Goal: Find specific page/section: Find specific page/section

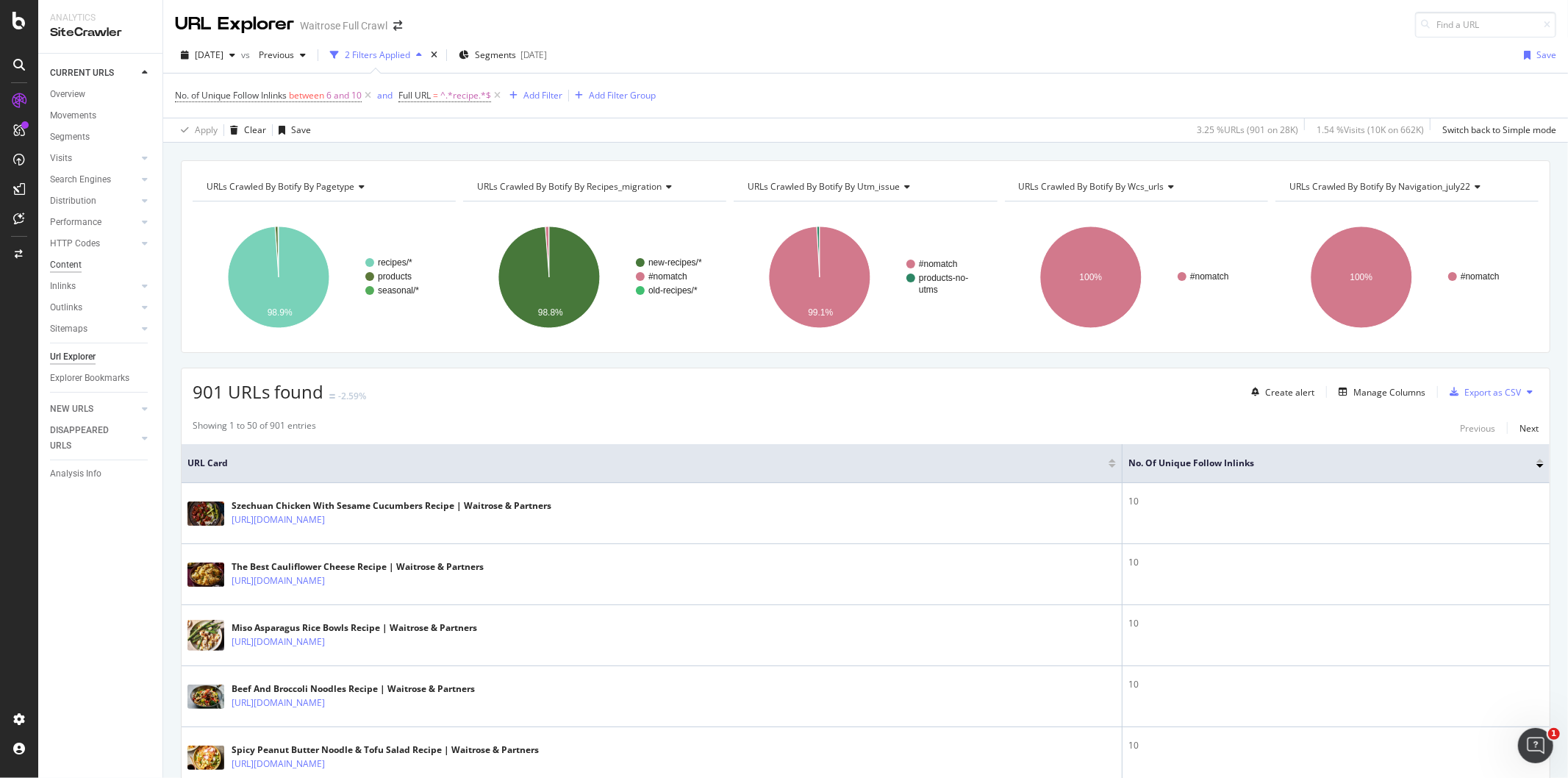
click at [72, 263] on div "Content" at bounding box center [65, 264] width 32 height 15
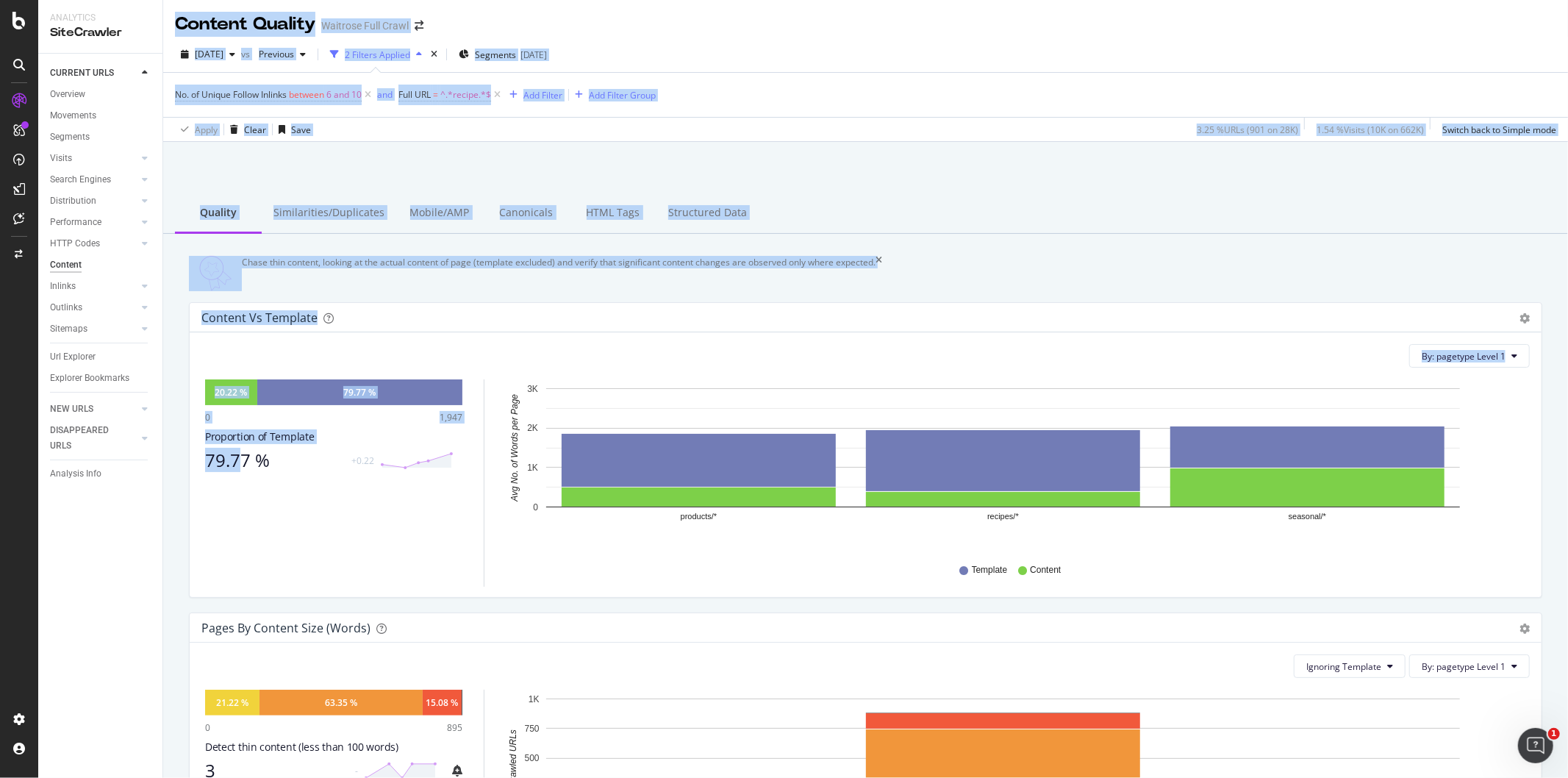
drag, startPoint x: 207, startPoint y: 525, endPoint x: 328, endPoint y: 530, distance: 121.1
click at [286, 529] on div "Analytics SiteCrawler CURRENT URLS Overview Movements Segments Visits Analysis …" at bounding box center [803, 389] width 1530 height 778
click at [489, 17] on div "Content Quality Waitrose Full Crawl" at bounding box center [866, 18] width 1404 height 37
